Goal: Task Accomplishment & Management: Manage account settings

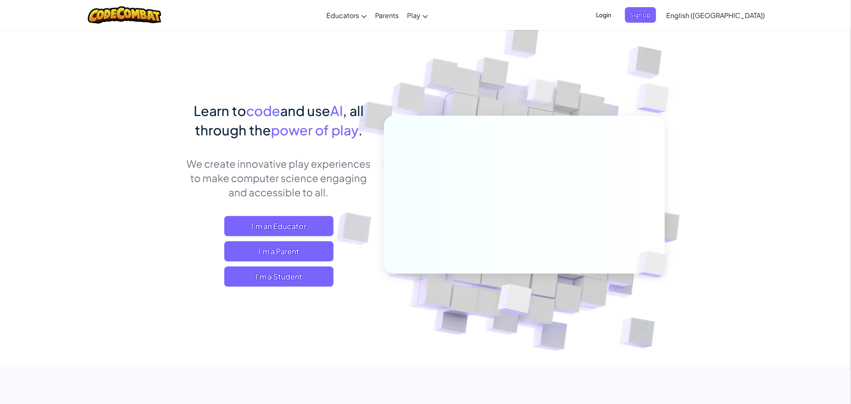
click at [620, 55] on img at bounding box center [519, 185] width 467 height 467
click at [616, 12] on span "Login" at bounding box center [603, 15] width 25 height 16
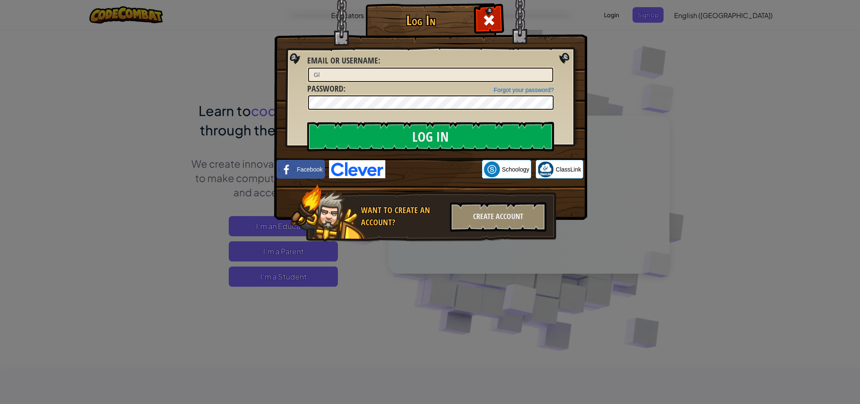
type input "G"
click at [519, 92] on div "Forgot your password?" at bounding box center [524, 90] width 60 height 8
click at [335, 127] on input "Log In" at bounding box center [430, 136] width 247 height 29
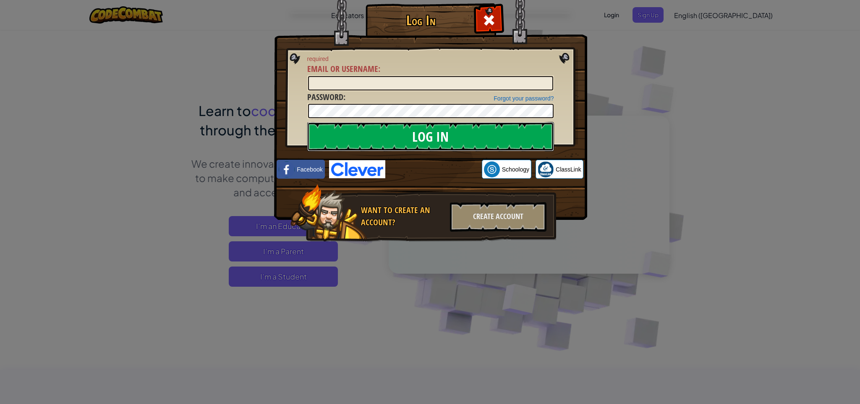
click at [335, 127] on input "Log In" at bounding box center [430, 136] width 247 height 29
click at [334, 166] on img at bounding box center [357, 169] width 56 height 18
